Goal: Task Accomplishment & Management: Manage account settings

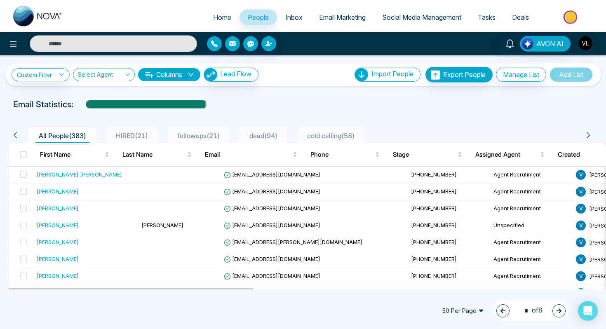
scroll to position [61, 0]
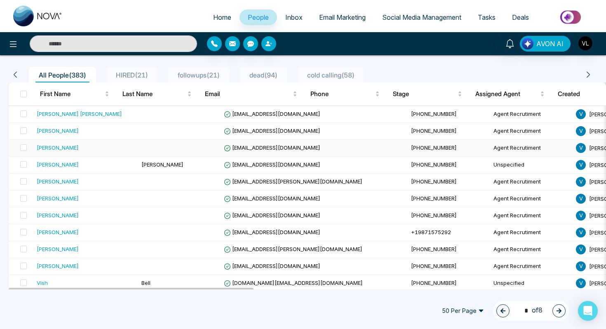
click at [70, 145] on div "[PERSON_NAME]" at bounding box center [58, 147] width 42 height 8
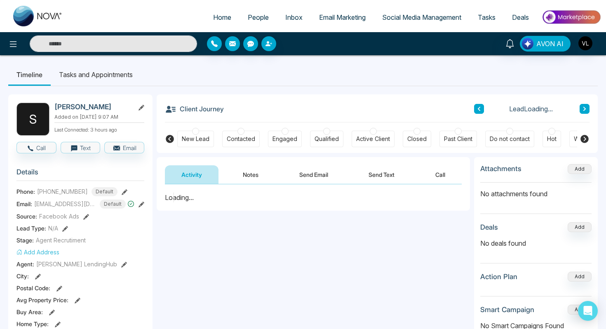
click at [90, 76] on li "Tasks and Appointments" at bounding box center [96, 74] width 90 height 22
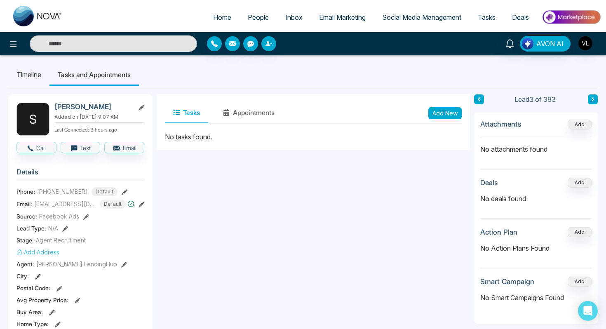
click at [432, 113] on button "Add New" at bounding box center [444, 113] width 33 height 12
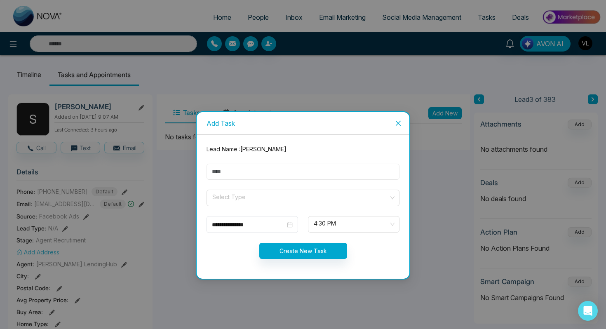
click at [243, 176] on input "text" at bounding box center [302, 172] width 193 height 16
type input "****"
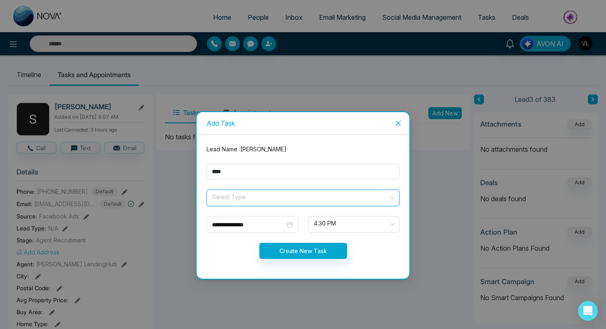
click at [247, 194] on input "search" at bounding box center [299, 196] width 177 height 12
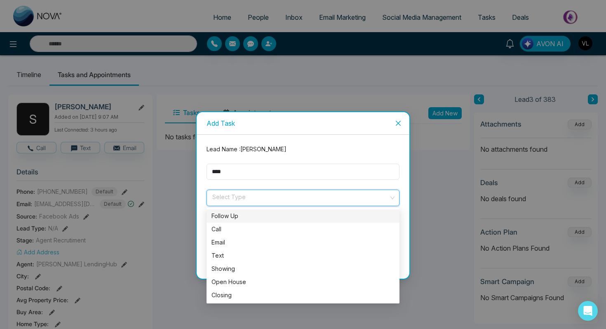
click at [229, 215] on div "Follow Up" at bounding box center [302, 215] width 183 height 9
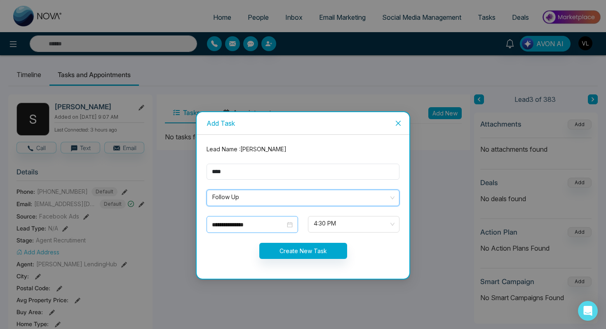
click at [292, 225] on div "**********" at bounding box center [252, 224] width 81 height 9
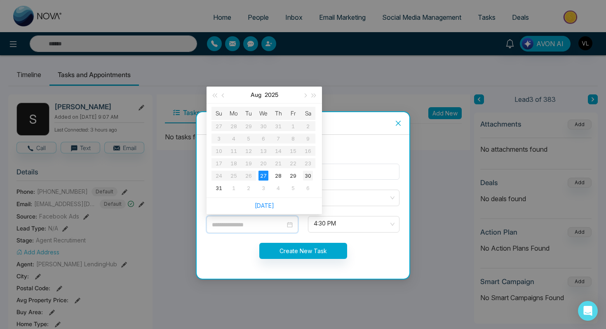
type input "**********"
click at [307, 177] on div "30" at bounding box center [308, 176] width 10 height 10
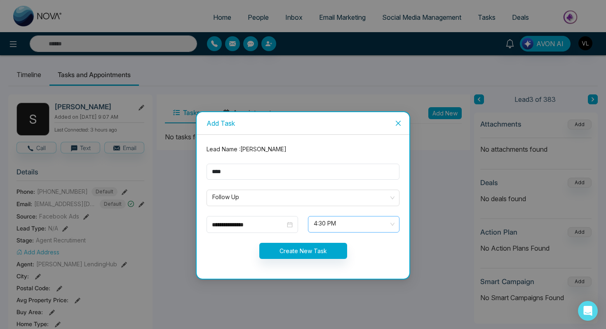
click at [327, 228] on span "4:30 PM" at bounding box center [354, 224] width 80 height 14
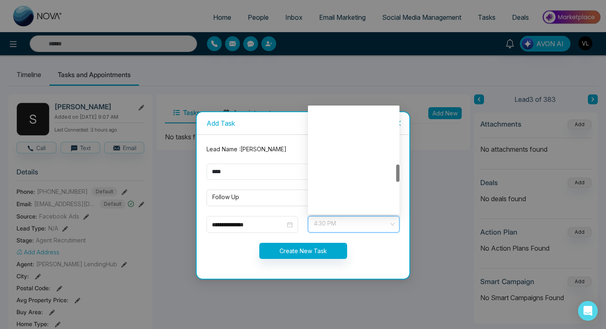
scroll to position [343, 0]
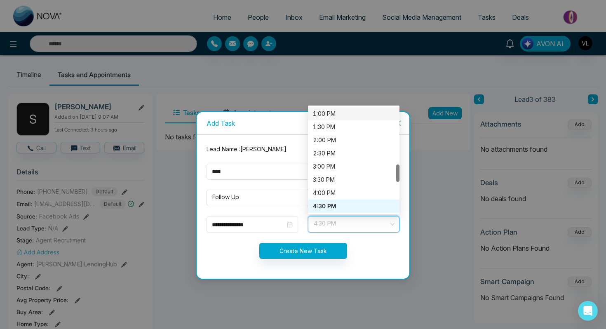
click at [327, 115] on div "1:00 PM" at bounding box center [354, 113] width 82 height 9
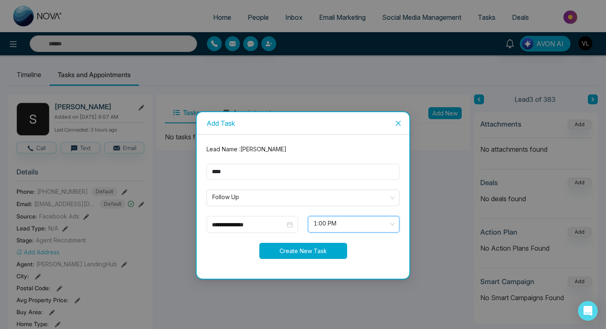
click at [278, 253] on button "Create New Task" at bounding box center [303, 251] width 88 height 16
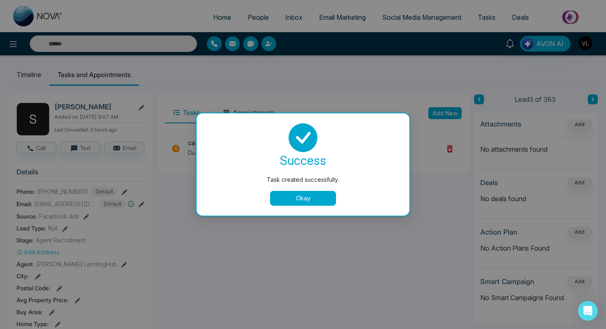
click at [291, 194] on button "Okay" at bounding box center [303, 198] width 66 height 15
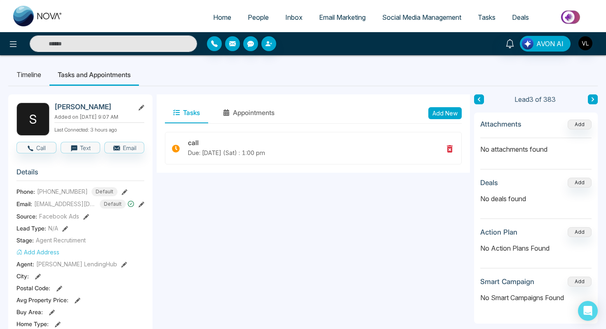
click at [26, 73] on li "Timeline" at bounding box center [28, 74] width 41 height 22
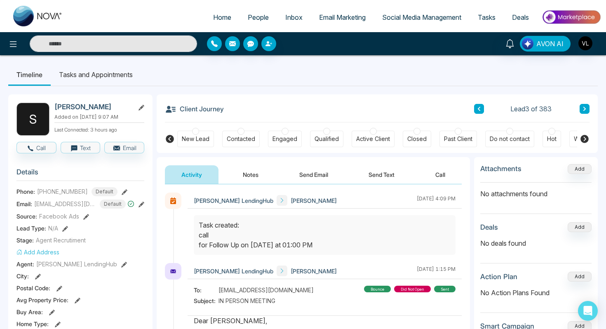
click at [251, 165] on div "Activity Notes Send Email Send Text Call" at bounding box center [313, 170] width 313 height 27
click at [252, 177] on button "Notes" at bounding box center [250, 174] width 49 height 19
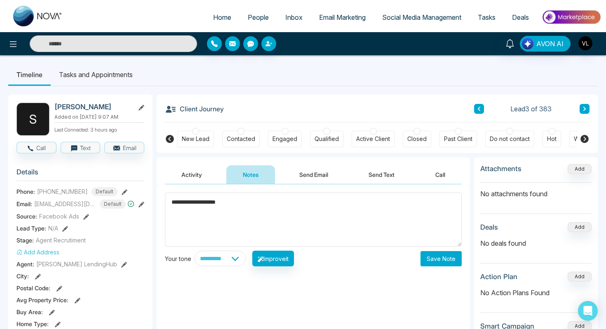
type textarea "**********"
click at [434, 258] on button "Save Note" at bounding box center [440, 258] width 41 height 15
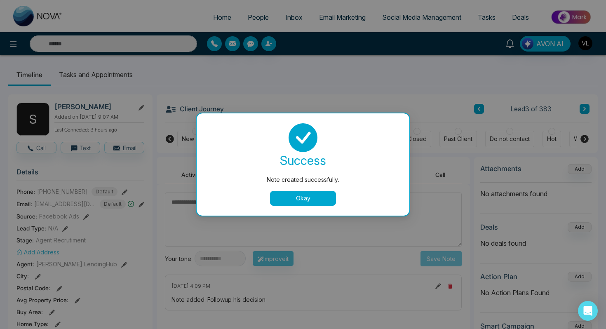
click at [316, 204] on button "Okay" at bounding box center [303, 198] width 66 height 15
